Goal: Transaction & Acquisition: Purchase product/service

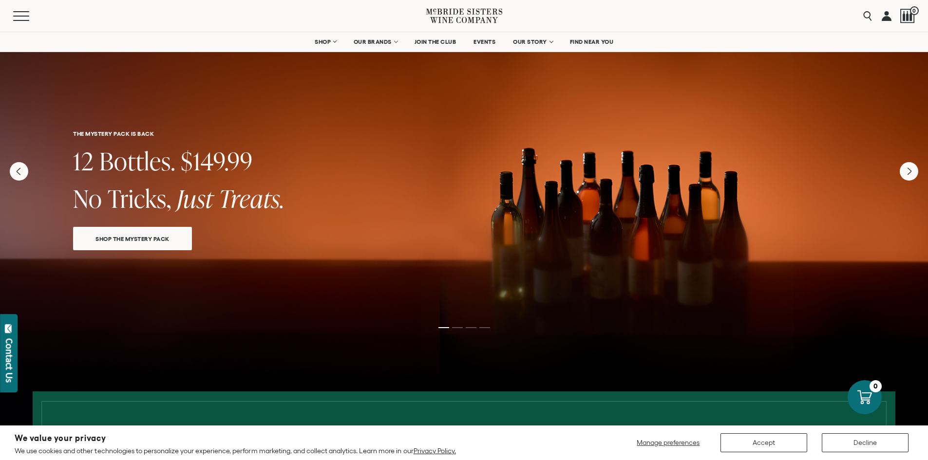
click at [240, 34] on nav "SHOP Sets Reds Whites Rosé Sparkling All Wines OUR BRANDS McBride Sisters Colle…" at bounding box center [464, 41] width 928 height 19
click at [239, 35] on nav "SHOP Sets Reds Whites Rosé Sparkling All Wines OUR BRANDS McBride Sisters Colle…" at bounding box center [464, 41] width 928 height 19
click at [154, 237] on span "SHOP THE MYSTERY PACK" at bounding box center [132, 238] width 108 height 11
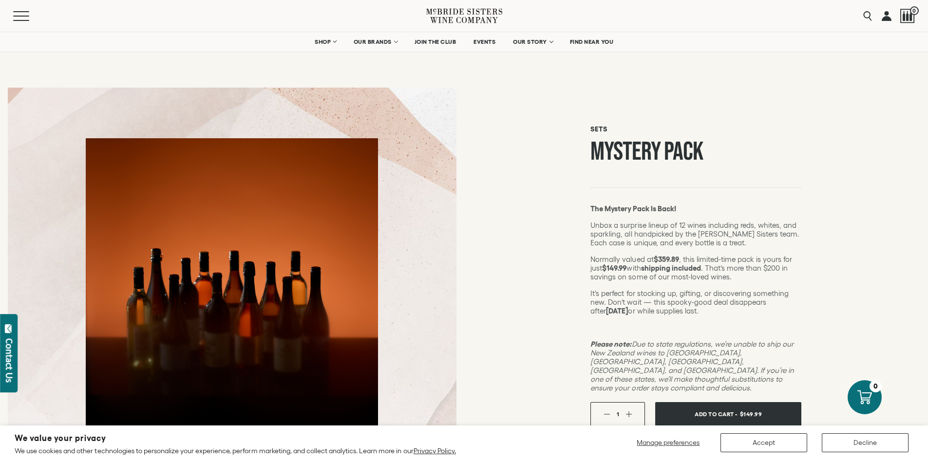
click at [239, 34] on nav "SHOP Sets Reds Whites Rosé Sparkling All Wines OUR BRANDS McBride Sisters Colle…" at bounding box center [464, 41] width 928 height 19
click at [240, 34] on nav "SHOP Sets Reds Whites Rosé Sparkling All Wines OUR BRANDS McBride Sisters Colle…" at bounding box center [464, 41] width 928 height 19
click at [239, 35] on nav "SHOP Sets Reds Whites Rosé Sparkling All Wines OUR BRANDS McBride Sisters Colle…" at bounding box center [464, 41] width 928 height 19
click at [738, 407] on span "Add To Cart -" at bounding box center [715, 414] width 45 height 15
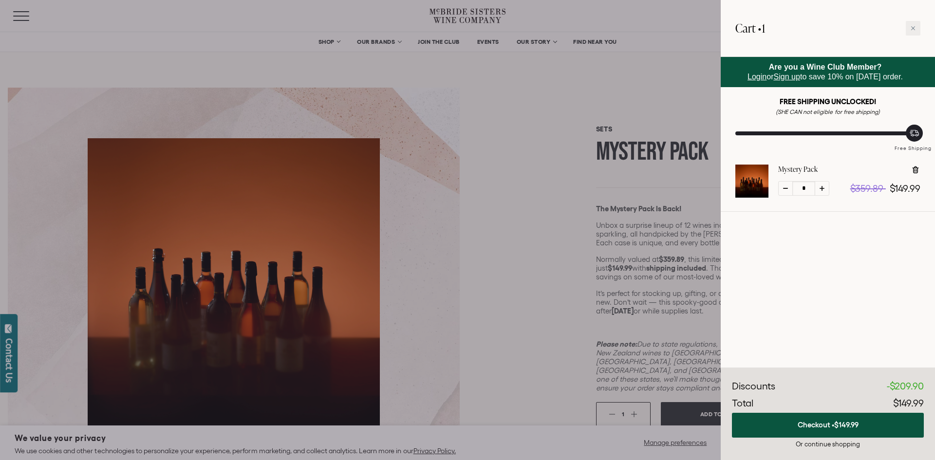
click at [239, 34] on div at bounding box center [467, 230] width 935 height 460
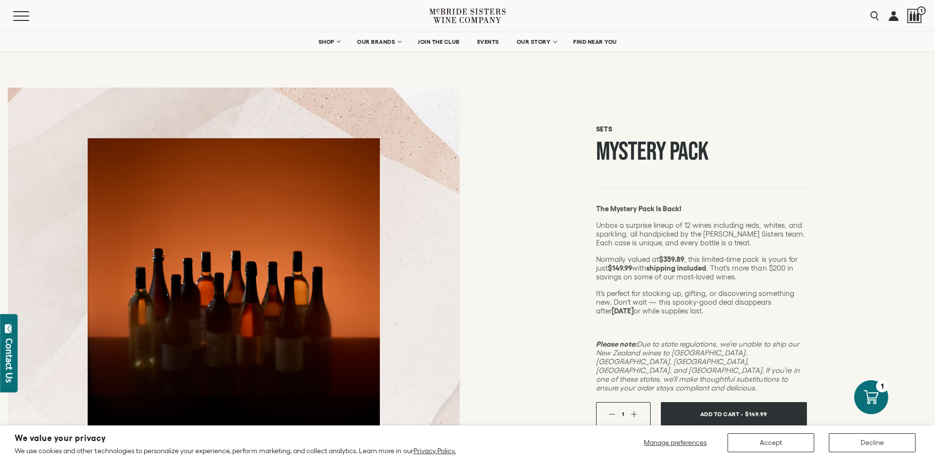
click at [240, 35] on nav "SHOP Sets Reds Whites Rosé Sparkling All Wines OUR BRANDS McBride Sisters Colle…" at bounding box center [467, 41] width 935 height 19
click at [240, 34] on nav "SHOP Sets Reds Whites Rosé Sparkling All Wines OUR BRANDS McBride Sisters Colle…" at bounding box center [467, 41] width 935 height 19
click at [793, 439] on button "Accept" at bounding box center [771, 442] width 87 height 19
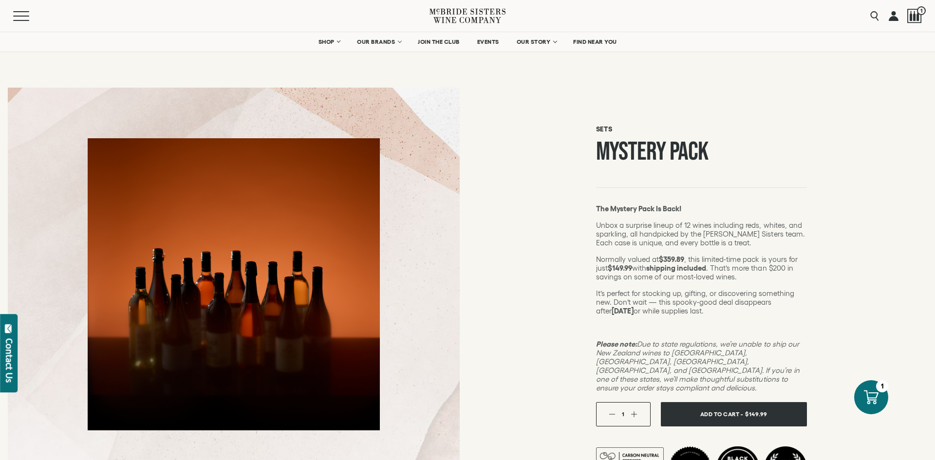
click at [240, 35] on nav "SHOP Sets Reds Whites Rosé Sparkling All Wines OUR BRANDS McBride Sisters Colle…" at bounding box center [467, 41] width 935 height 19
click at [867, 400] on icon at bounding box center [872, 397] width 16 height 15
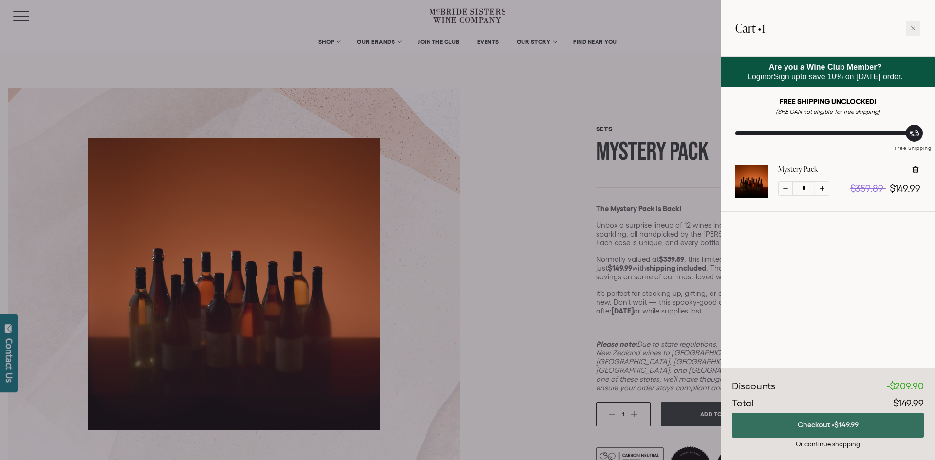
click at [834, 425] on button "Checkout • $149.99" at bounding box center [828, 425] width 192 height 25
